Goal: Information Seeking & Learning: Learn about a topic

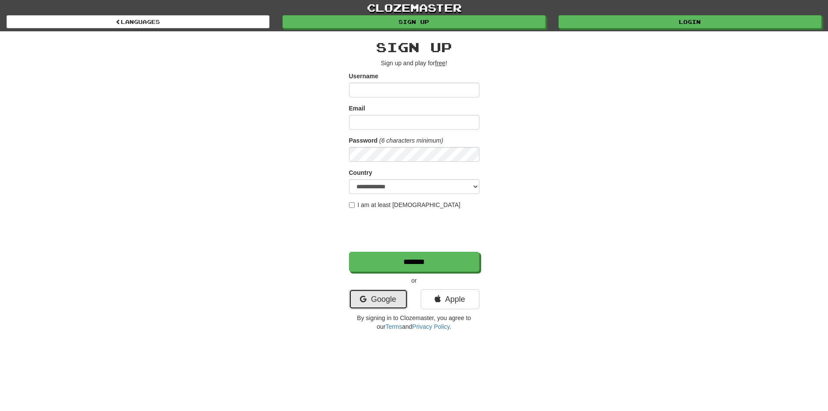
click at [386, 291] on link "Google" at bounding box center [378, 299] width 59 height 20
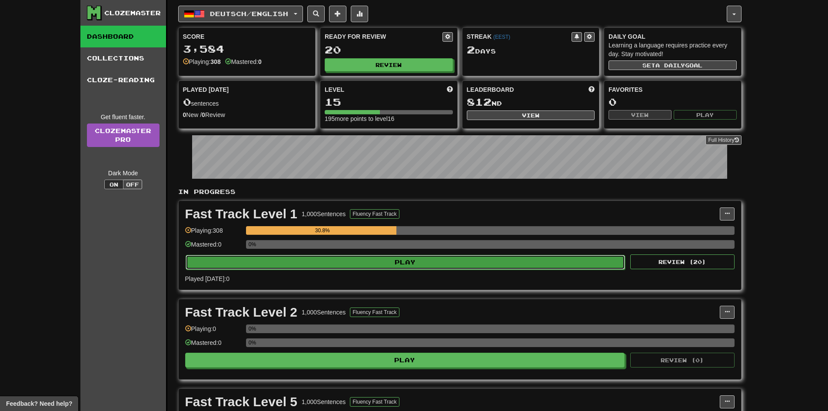
click at [376, 260] on button "Play" at bounding box center [406, 262] width 440 height 15
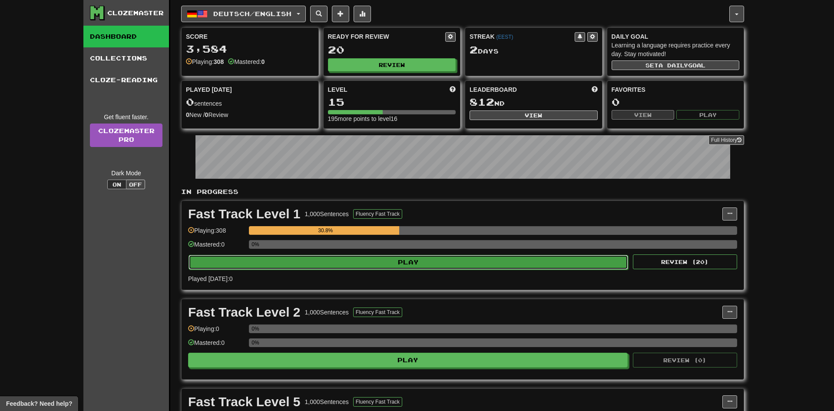
select select "**"
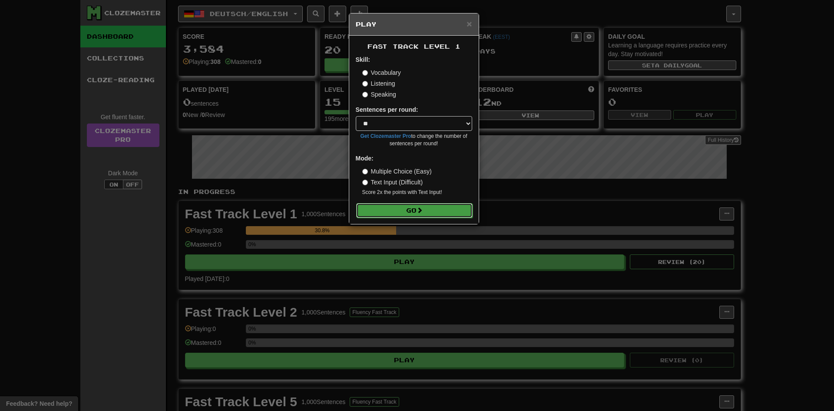
click at [404, 217] on button "Go" at bounding box center [414, 210] width 116 height 15
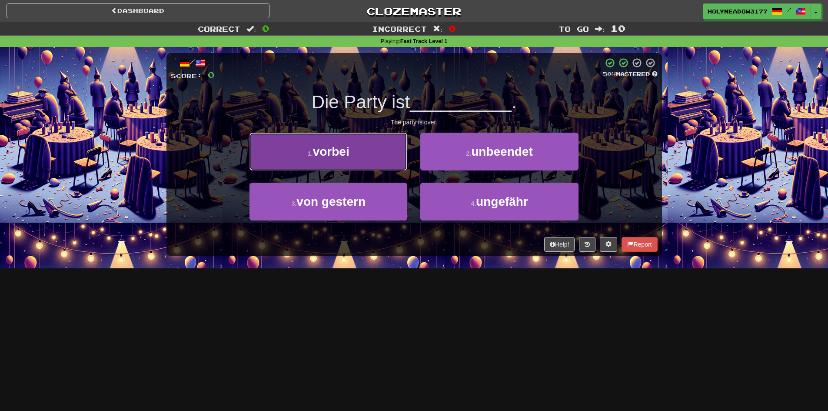
click at [370, 149] on button "1 . vorbei" at bounding box center [328, 152] width 158 height 38
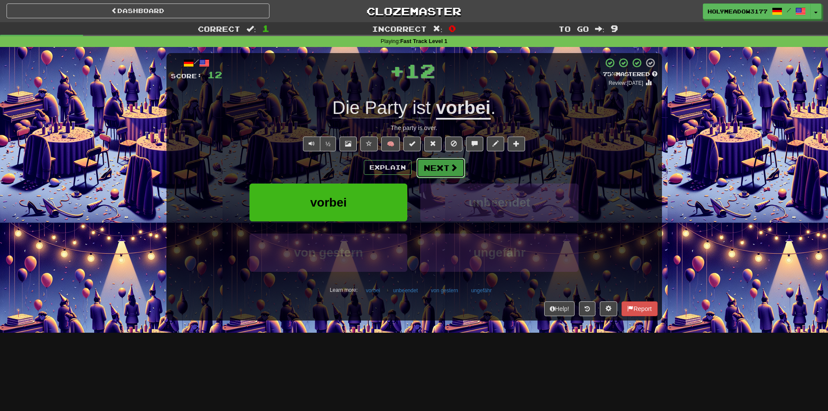
click at [446, 171] on button "Next" at bounding box center [440, 168] width 49 height 20
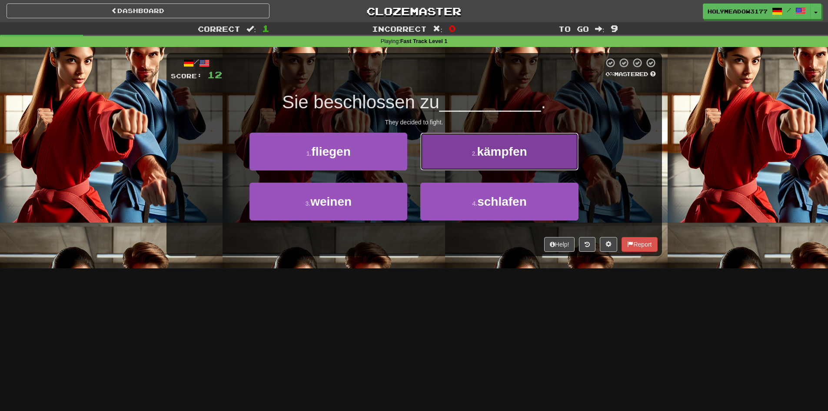
click at [469, 167] on button "2 . kämpfen" at bounding box center [499, 152] width 158 height 38
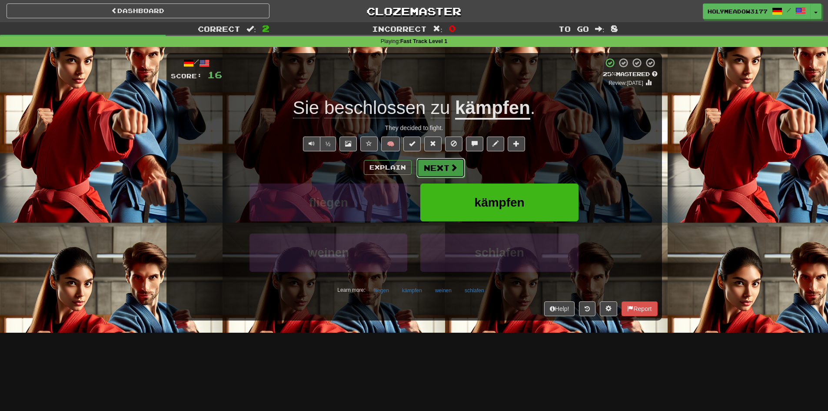
click at [450, 167] on span at bounding box center [454, 167] width 8 height 8
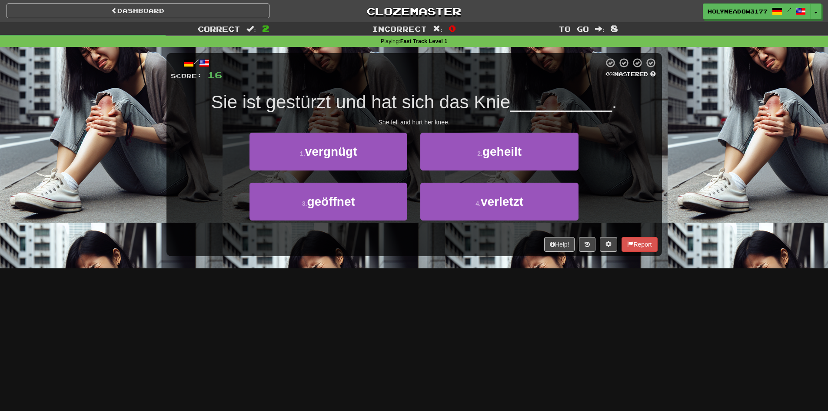
click at [235, 164] on div "1 . vergnügt 2 . geheilt" at bounding box center [414, 158] width 513 height 50
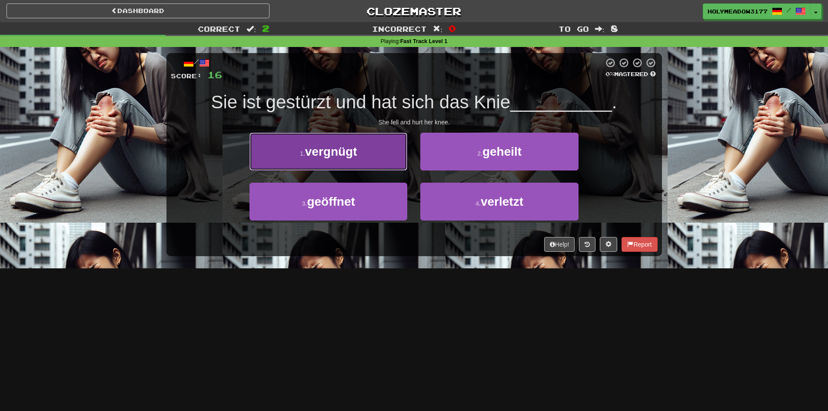
click at [280, 158] on button "1 . vergnügt" at bounding box center [328, 152] width 158 height 38
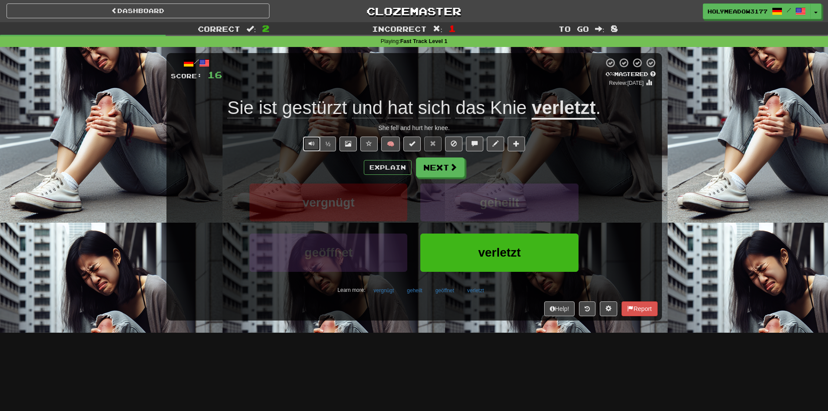
click at [312, 140] on span "Text-to-speech controls" at bounding box center [311, 143] width 6 height 6
click at [429, 164] on button "Next" at bounding box center [440, 168] width 49 height 20
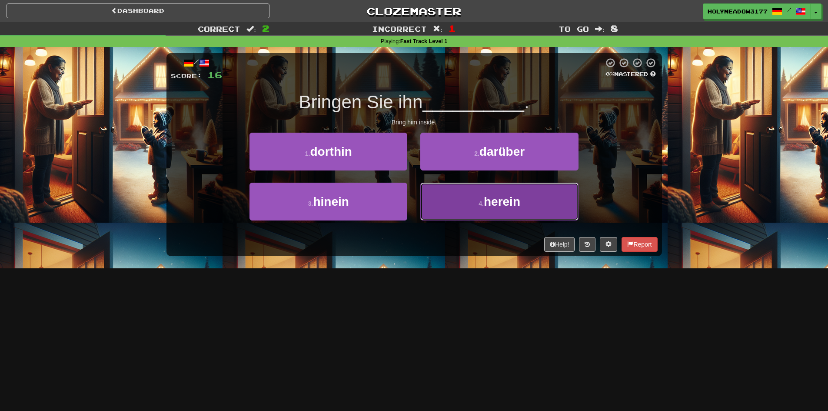
click at [441, 194] on button "4 . herein" at bounding box center [499, 201] width 158 height 38
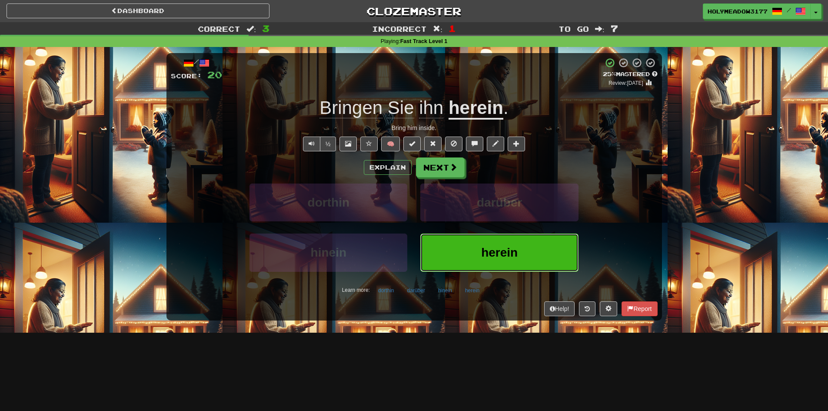
click at [472, 247] on button "herein" at bounding box center [499, 252] width 158 height 38
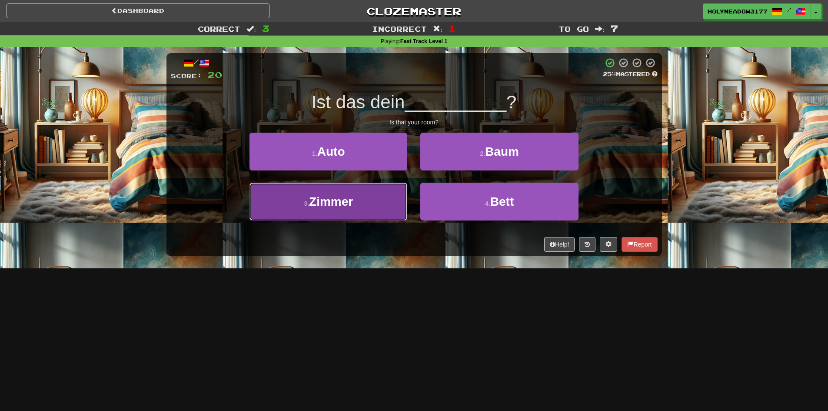
click at [356, 197] on button "3 . Zimmer" at bounding box center [328, 201] width 158 height 38
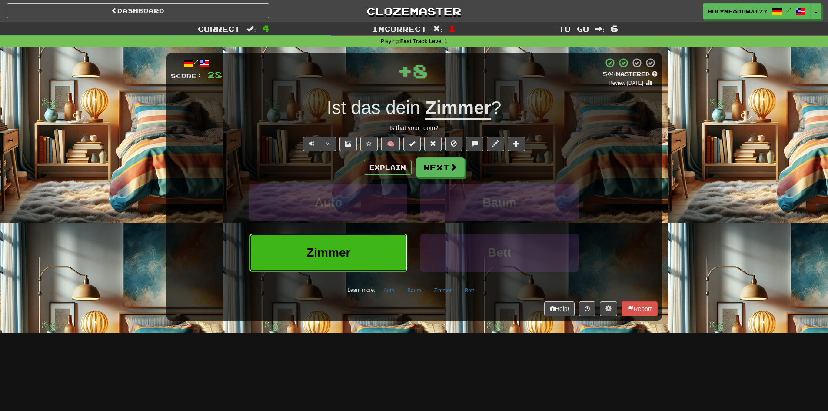
click at [380, 246] on button "Zimmer" at bounding box center [328, 252] width 158 height 38
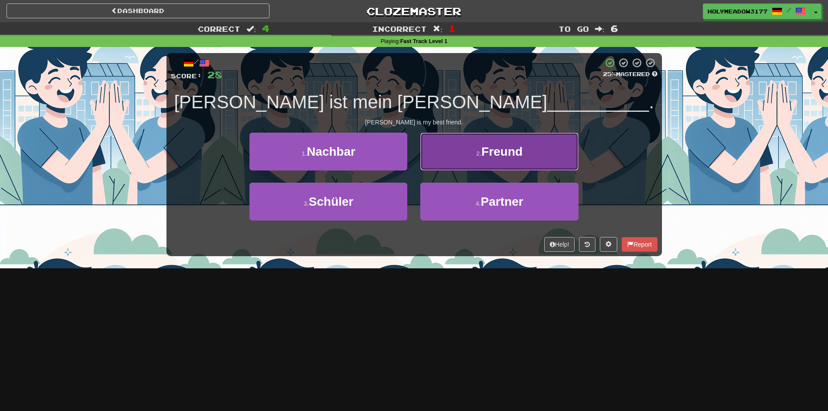
click at [458, 162] on button "2 . Freund" at bounding box center [499, 152] width 158 height 38
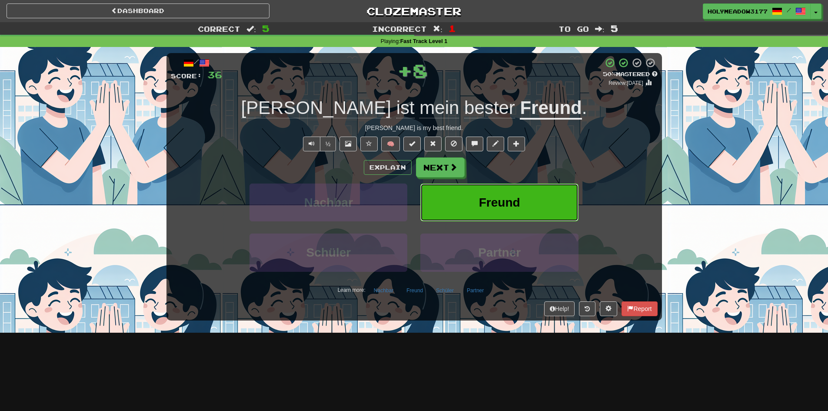
click at [453, 214] on button "Freund" at bounding box center [499, 202] width 158 height 38
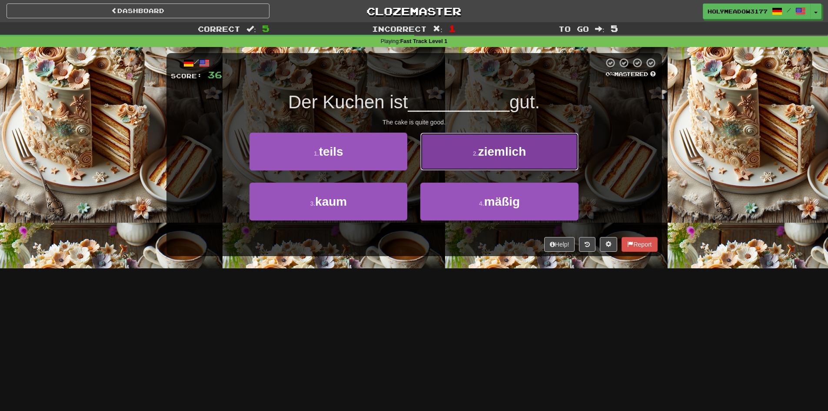
click at [449, 163] on button "2 . ziemlich" at bounding box center [499, 152] width 158 height 38
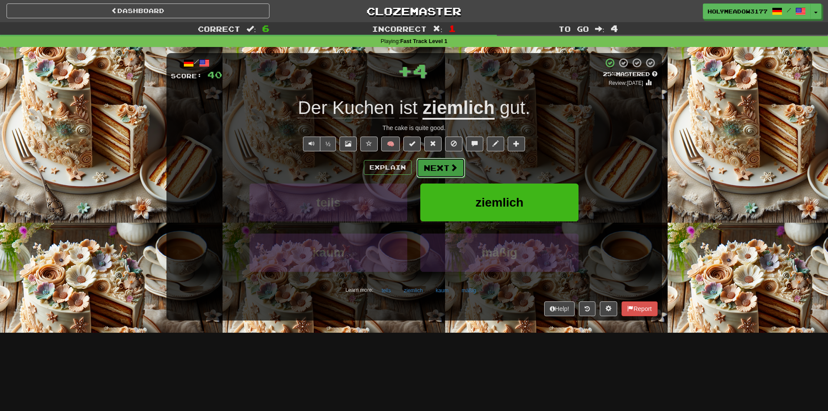
click at [445, 172] on button "Next" at bounding box center [440, 168] width 49 height 20
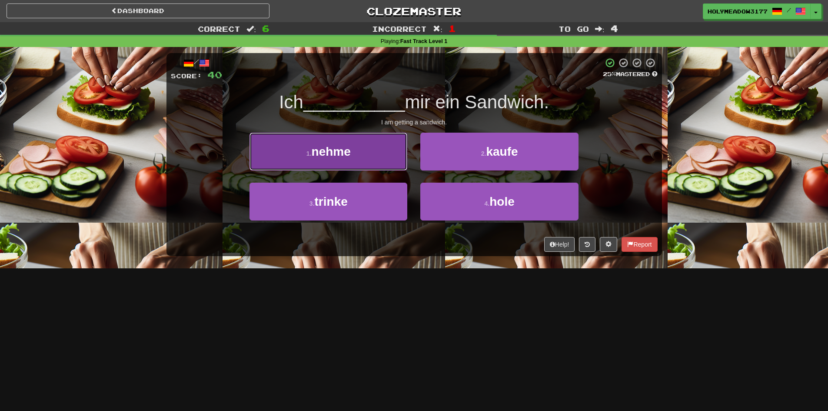
click at [368, 157] on button "1 . nehme" at bounding box center [328, 152] width 158 height 38
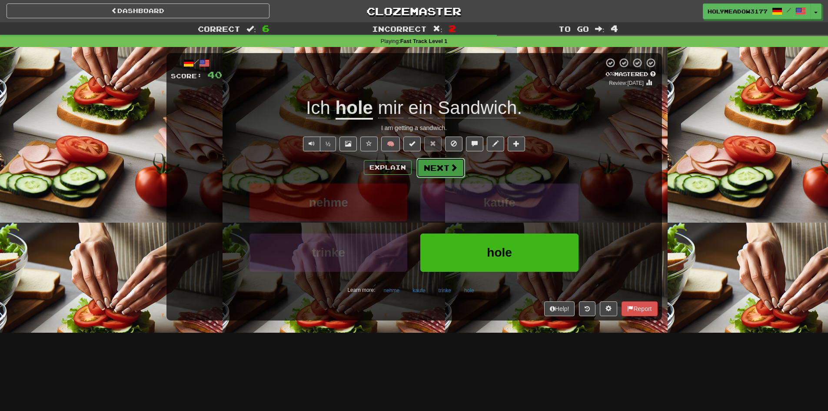
click at [438, 167] on button "Next" at bounding box center [440, 168] width 49 height 20
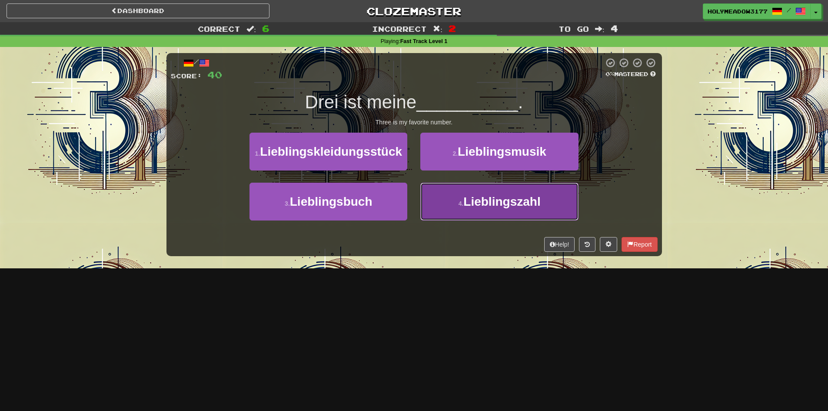
click at [494, 194] on button "4 . Lieblingszahl" at bounding box center [499, 201] width 158 height 38
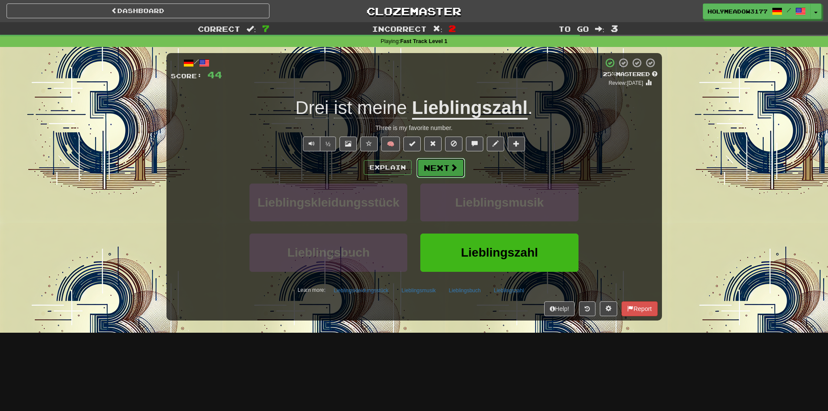
click at [444, 163] on button "Next" at bounding box center [440, 168] width 49 height 20
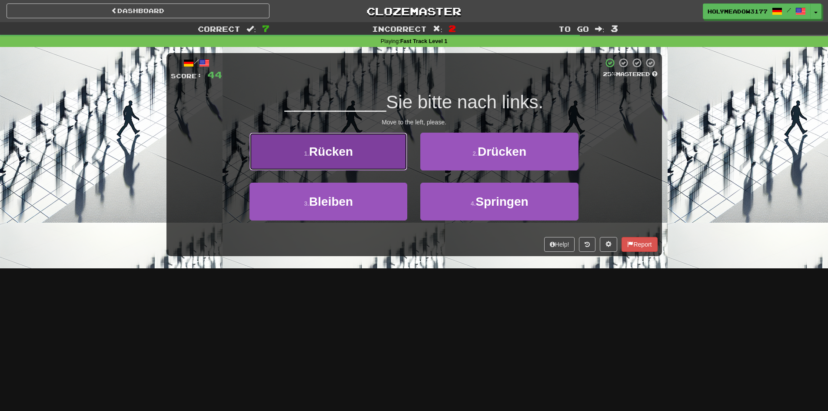
click at [337, 156] on span "Rücken" at bounding box center [331, 151] width 44 height 13
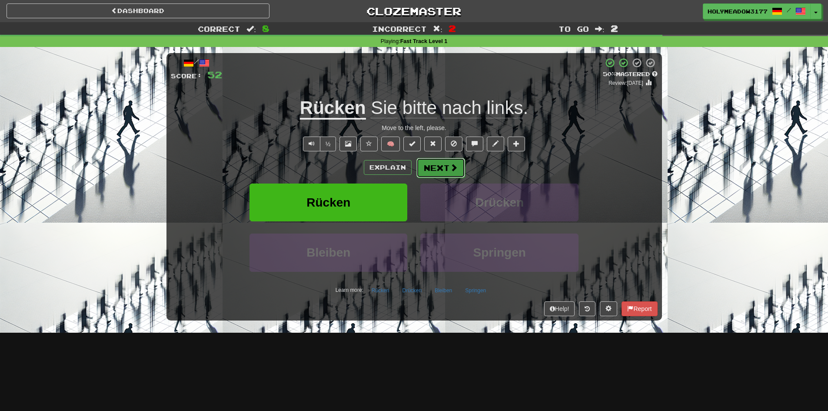
click at [440, 170] on button "Next" at bounding box center [440, 168] width 49 height 20
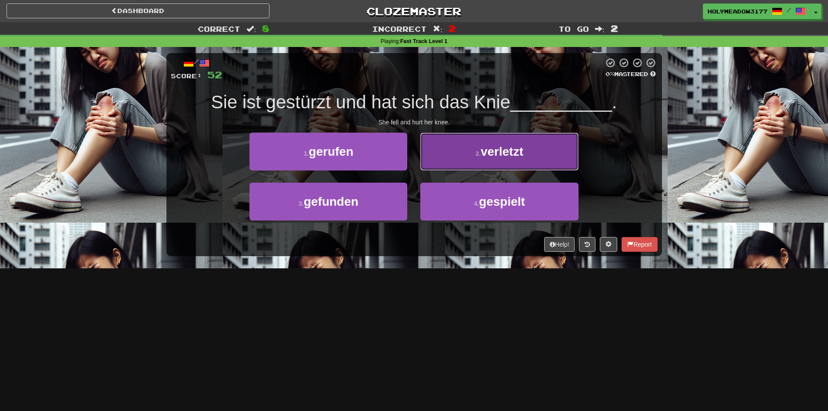
click at [494, 161] on button "2 . verletzt" at bounding box center [499, 152] width 158 height 38
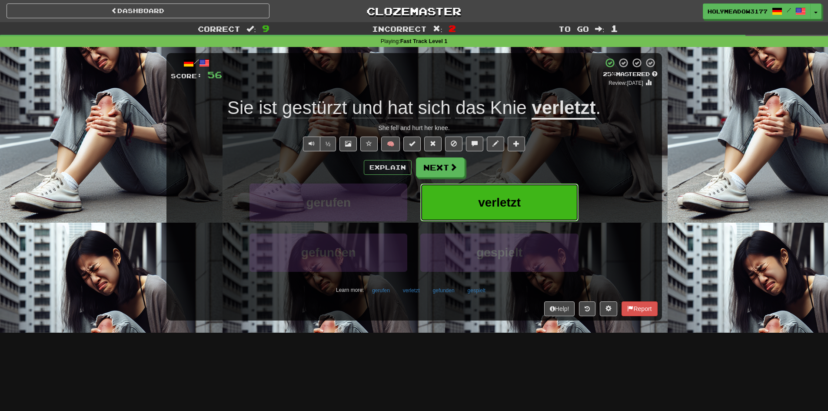
click at [430, 184] on button "verletzt" at bounding box center [499, 202] width 158 height 38
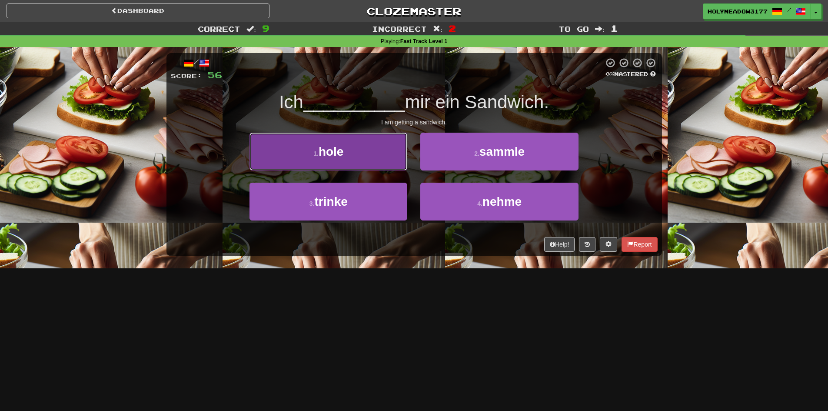
click at [354, 163] on button "1 . hole" at bounding box center [328, 152] width 158 height 38
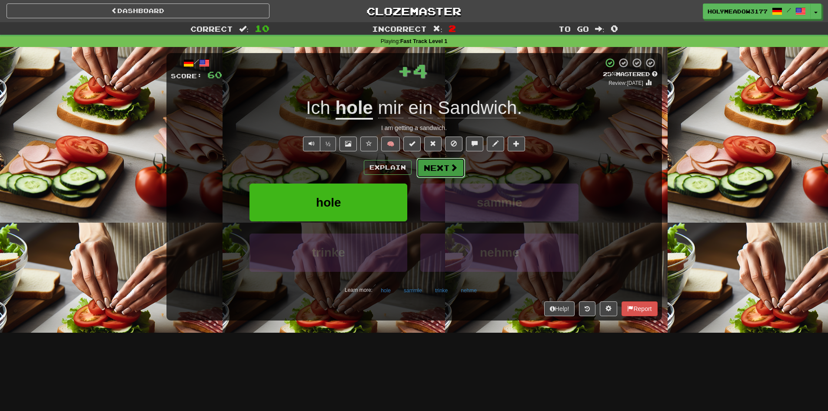
click at [450, 172] on button "Next" at bounding box center [440, 168] width 49 height 20
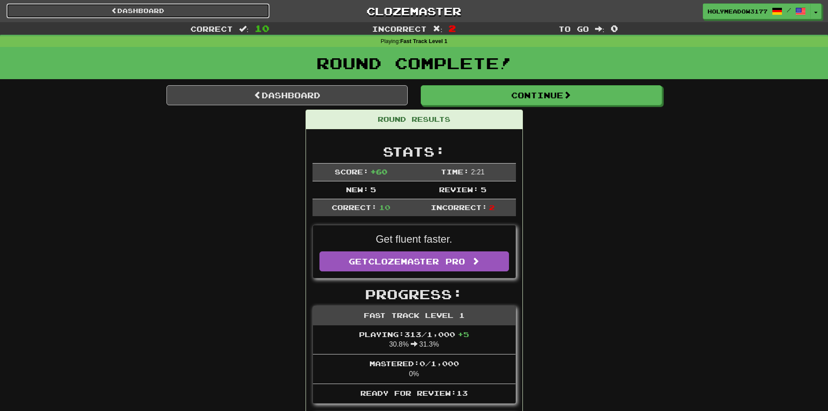
click at [111, 10] on span at bounding box center [114, 10] width 6 height 6
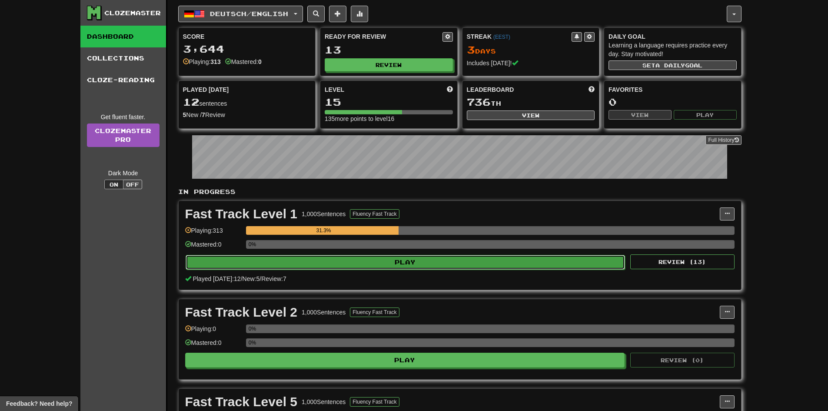
click at [324, 255] on button "Play" at bounding box center [406, 262] width 440 height 15
select select "**"
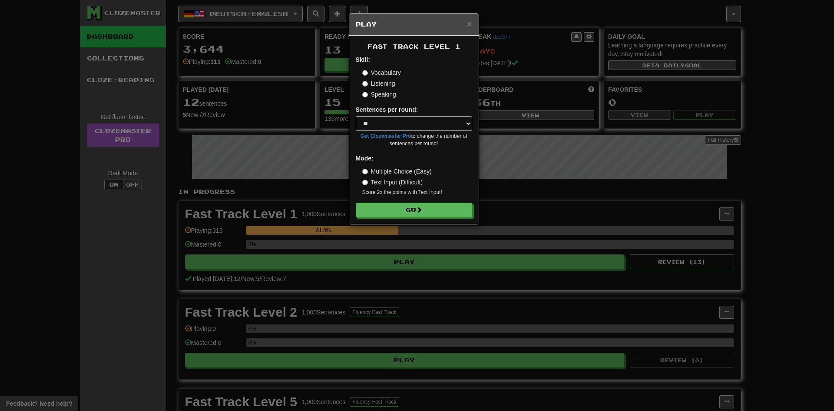
click at [375, 83] on label "Listening" at bounding box center [378, 83] width 33 height 9
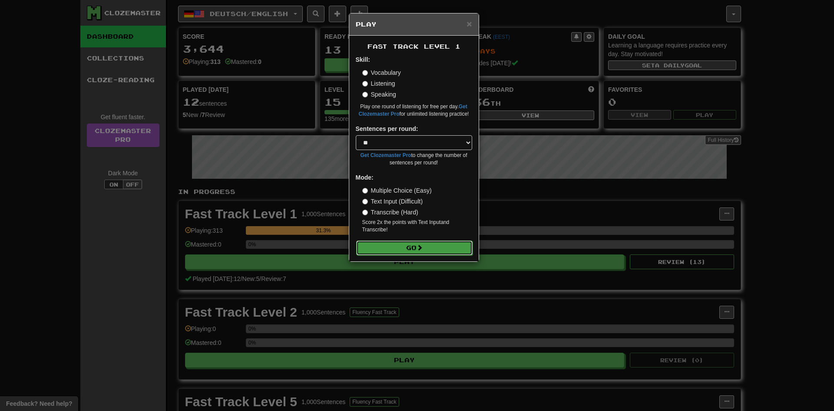
click at [396, 247] on button "Go" at bounding box center [414, 247] width 116 height 15
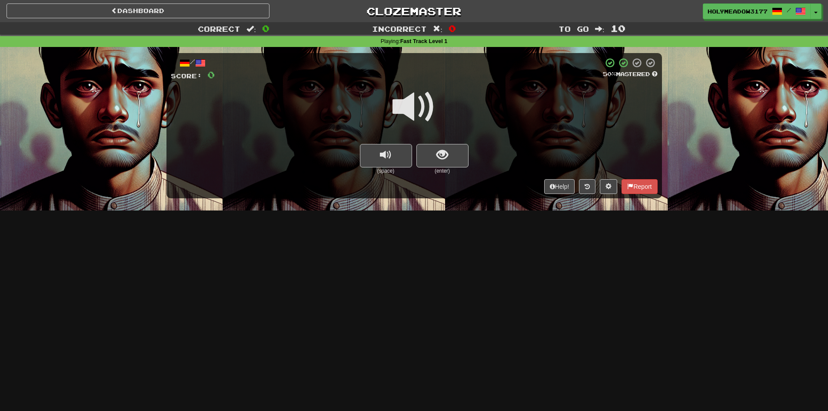
click at [419, 111] on span at bounding box center [413, 106] width 43 height 43
click at [438, 144] on button "show sentence" at bounding box center [442, 155] width 52 height 23
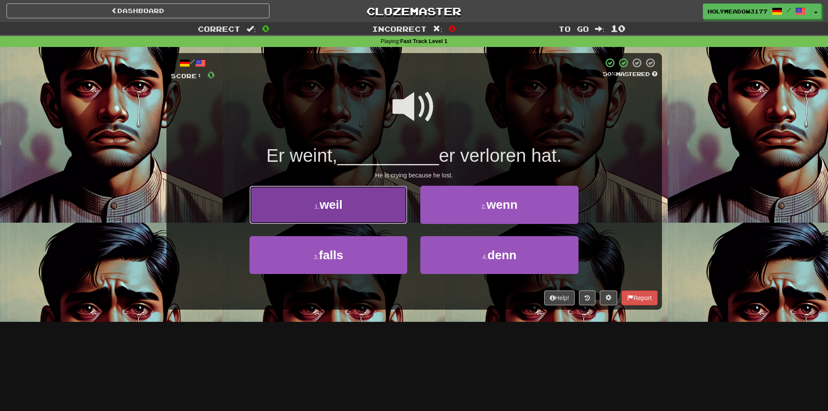
click at [313, 201] on button "1 . weil" at bounding box center [328, 205] width 158 height 38
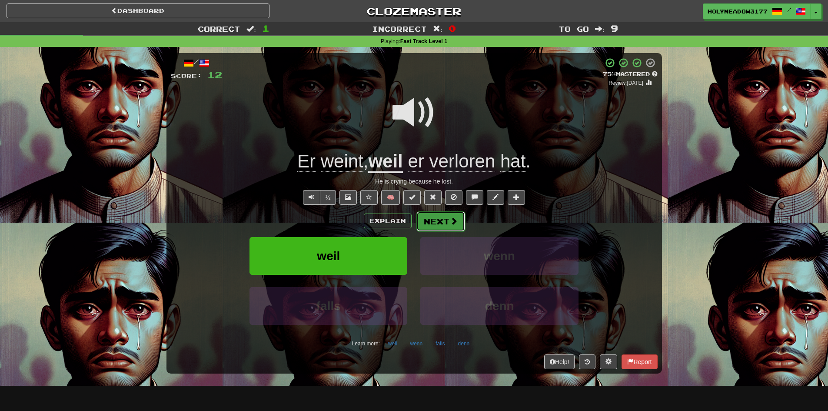
click at [433, 225] on button "Next" at bounding box center [440, 221] width 49 height 20
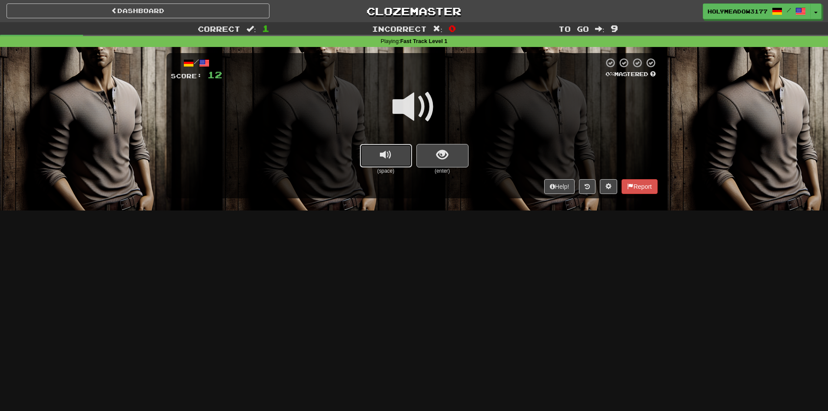
click at [401, 157] on button "replay audio" at bounding box center [386, 155] width 52 height 23
click at [451, 158] on button "show sentence" at bounding box center [442, 155] width 52 height 23
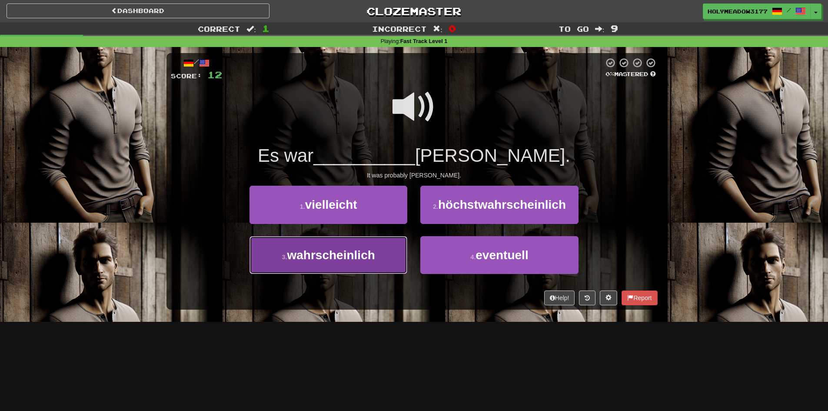
click at [335, 269] on button "3 . wahrscheinlich" at bounding box center [328, 255] width 158 height 38
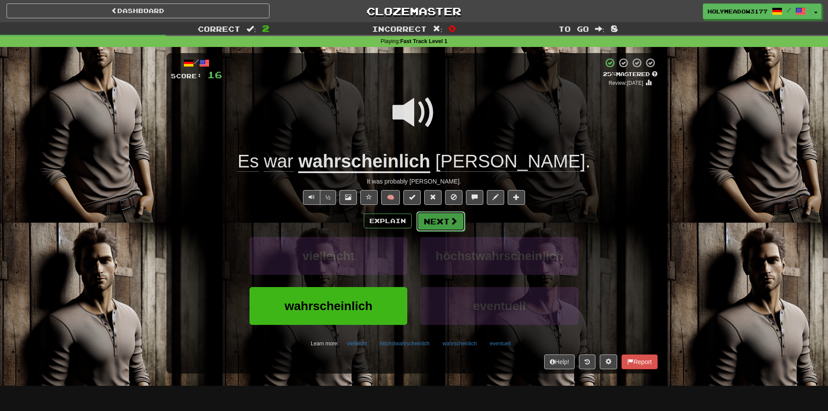
click at [447, 222] on button "Next" at bounding box center [440, 221] width 49 height 20
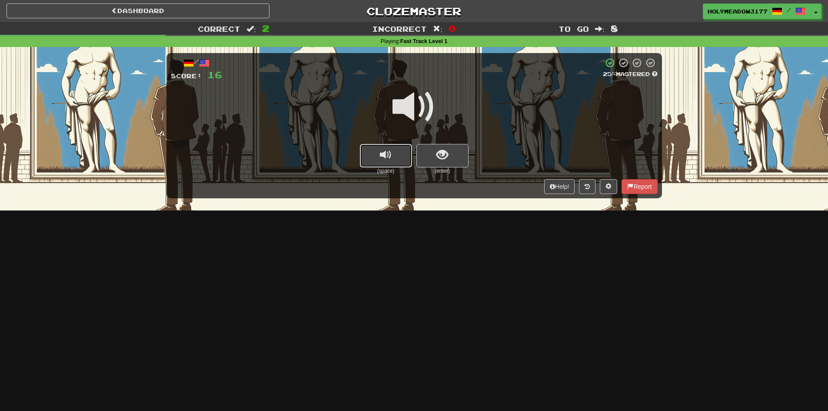
click at [383, 157] on span "replay audio" at bounding box center [386, 155] width 12 height 12
click at [435, 158] on button "show sentence" at bounding box center [442, 155] width 52 height 23
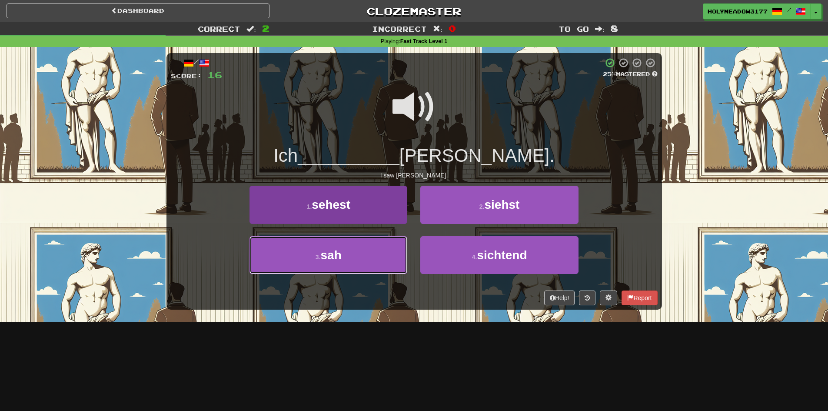
click at [353, 255] on button "3 . sah" at bounding box center [328, 255] width 158 height 38
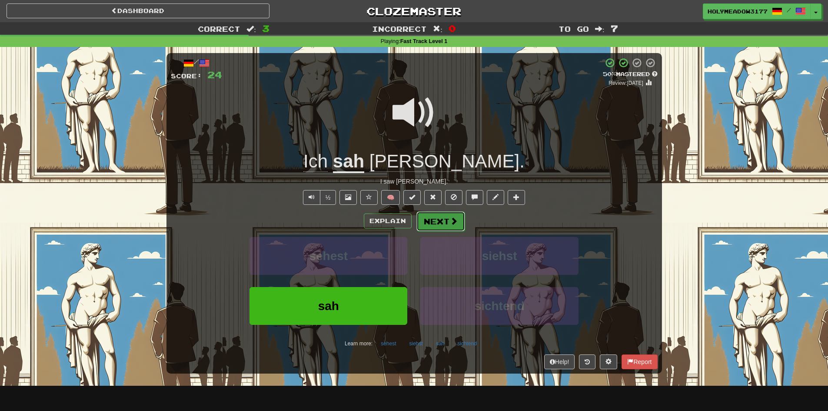
click at [457, 219] on button "Next" at bounding box center [440, 221] width 49 height 20
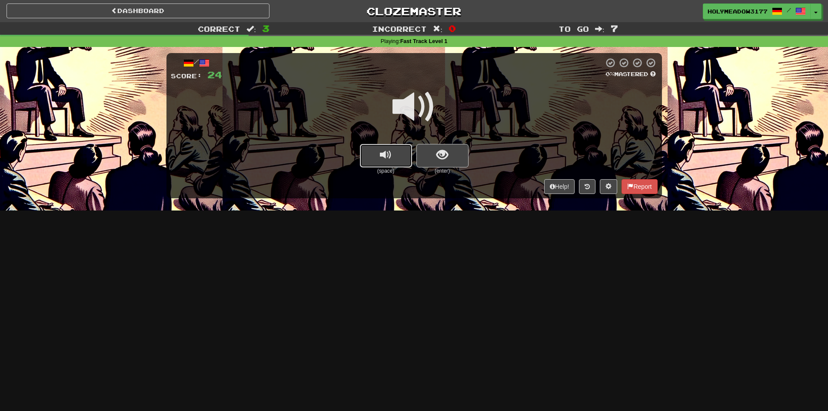
click at [395, 157] on button "replay audio" at bounding box center [386, 155] width 52 height 23
drag, startPoint x: 331, startPoint y: 292, endPoint x: 336, endPoint y: 261, distance: 31.6
click at [331, 292] on div "Dashboard Clozemaster HolyMeadow3177 / Toggle Dropdown Dashboard Leaderboard Ac…" at bounding box center [414, 205] width 828 height 411
click at [453, 154] on button "show sentence" at bounding box center [442, 155] width 52 height 23
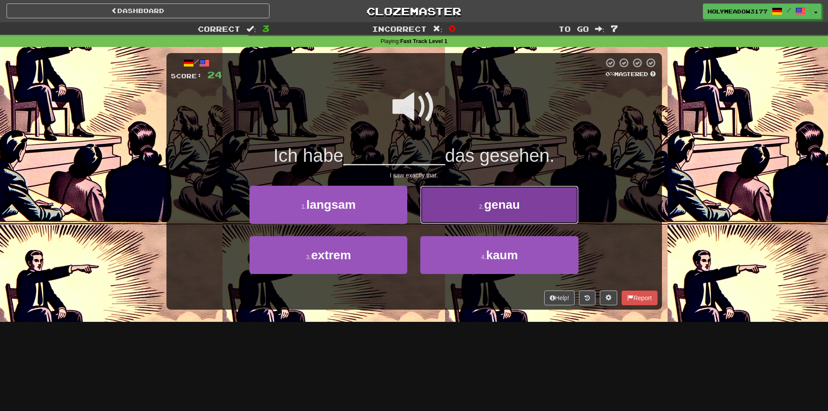
click at [464, 212] on button "2 . genau" at bounding box center [499, 205] width 158 height 38
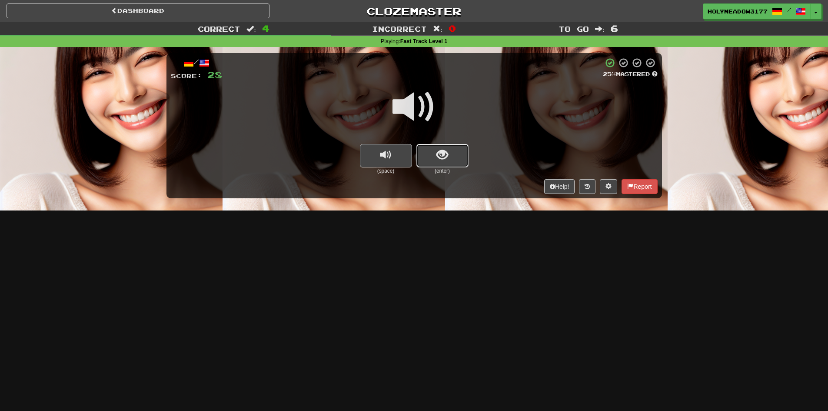
click at [440, 161] on span "show sentence" at bounding box center [442, 155] width 12 height 12
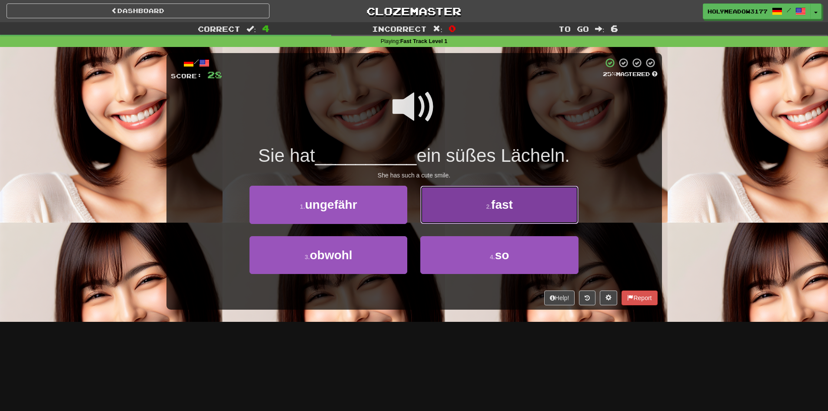
click at [474, 213] on button "2 . fast" at bounding box center [499, 205] width 158 height 38
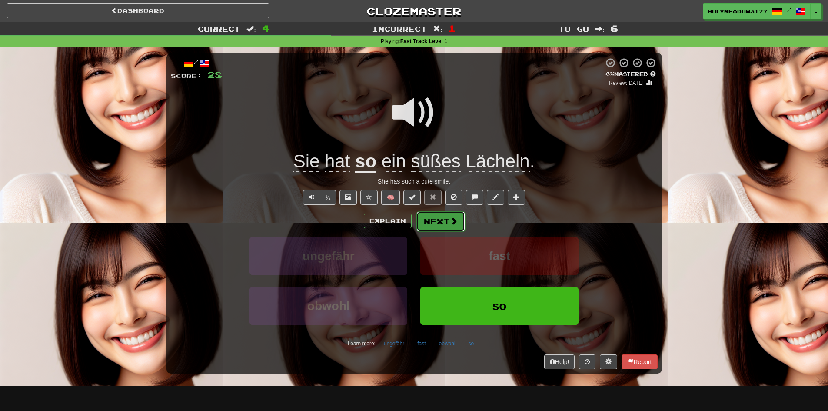
click at [451, 229] on button "Next" at bounding box center [440, 221] width 49 height 20
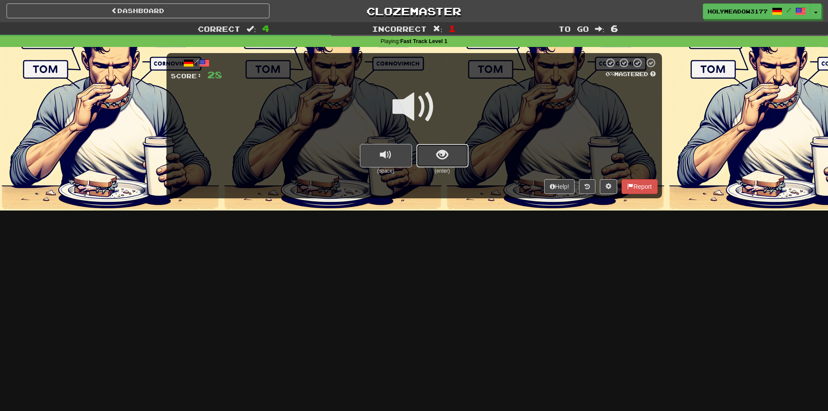
click at [444, 150] on span "show sentence" at bounding box center [442, 155] width 12 height 12
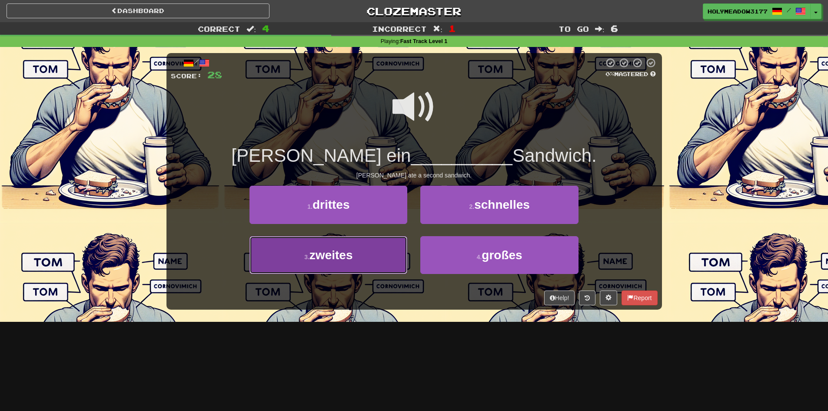
click at [382, 250] on button "3 . zweites" at bounding box center [328, 255] width 158 height 38
